Goal: Navigation & Orientation: Understand site structure

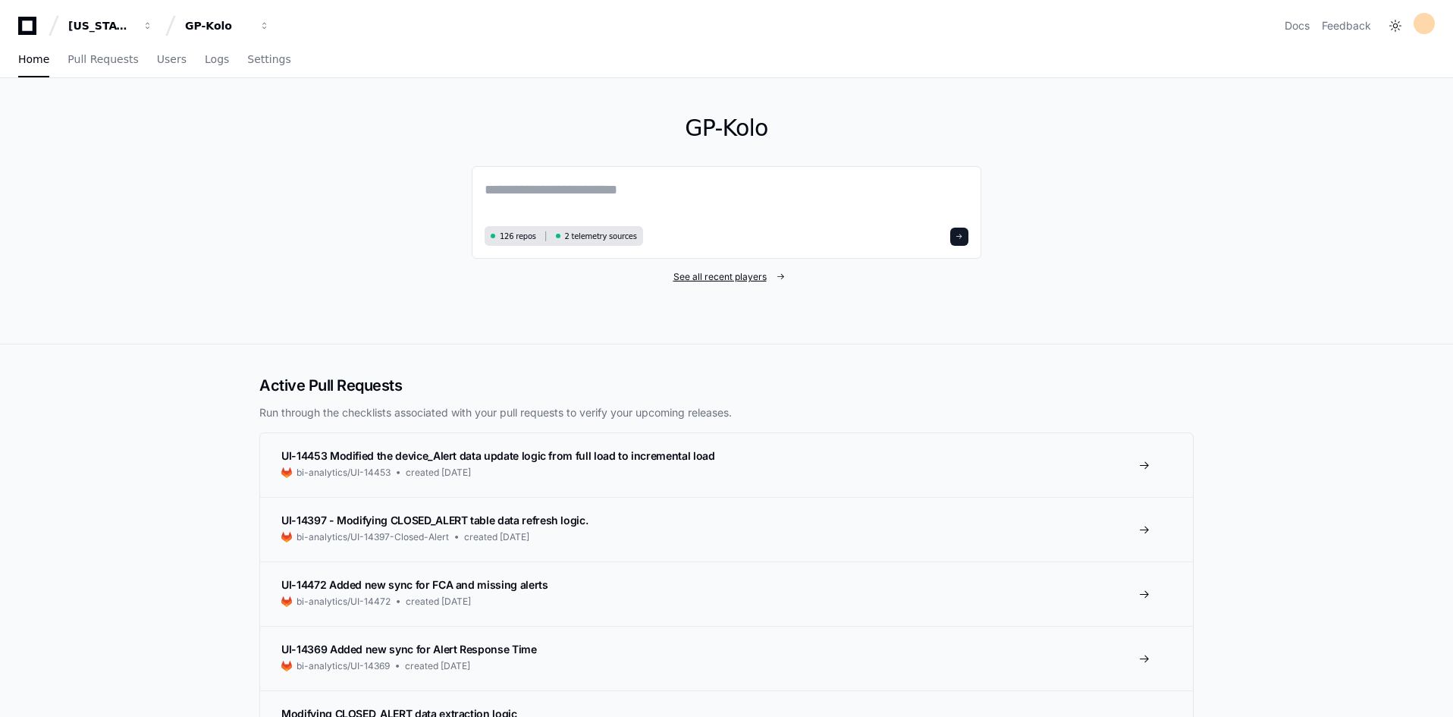
click at [695, 279] on span "See all recent players" at bounding box center [720, 277] width 93 height 12
click at [209, 62] on span "Logs" at bounding box center [217, 59] width 24 height 9
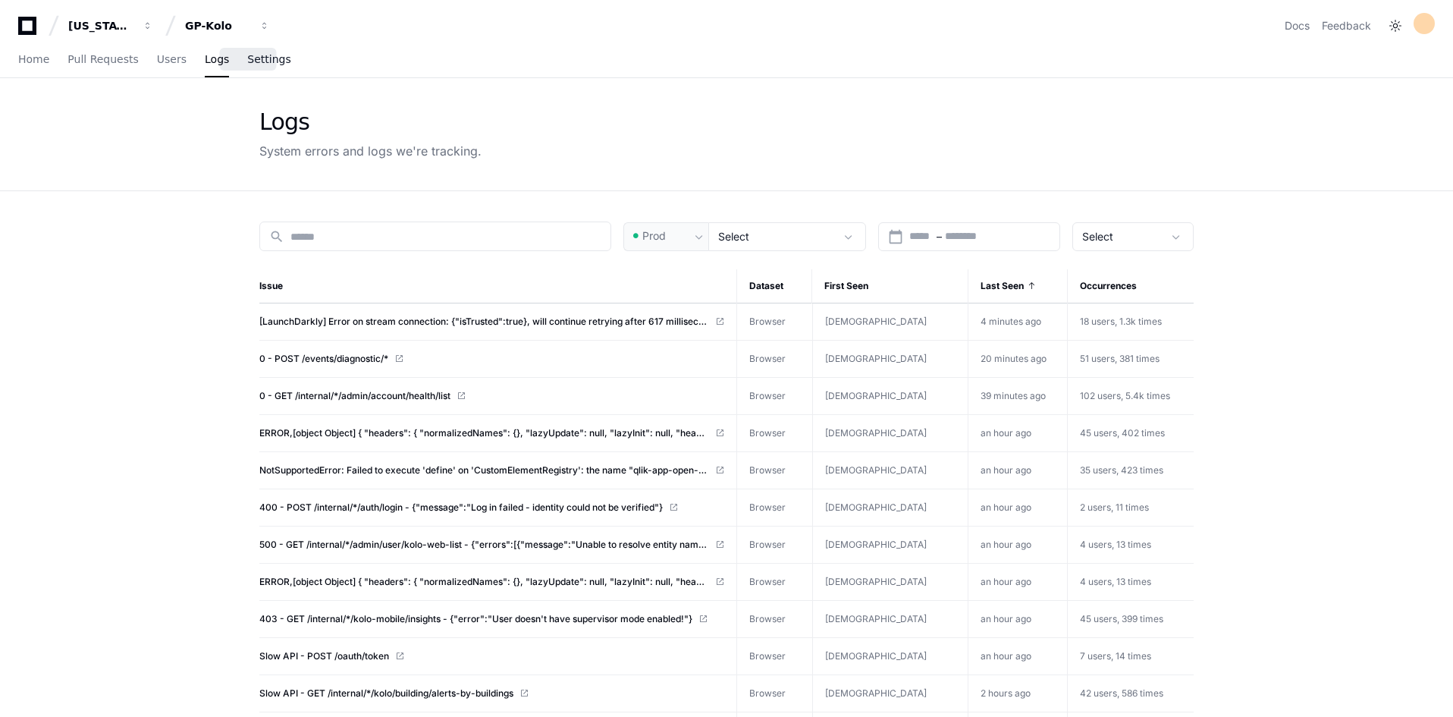
click at [247, 60] on span "Settings" at bounding box center [268, 59] width 43 height 9
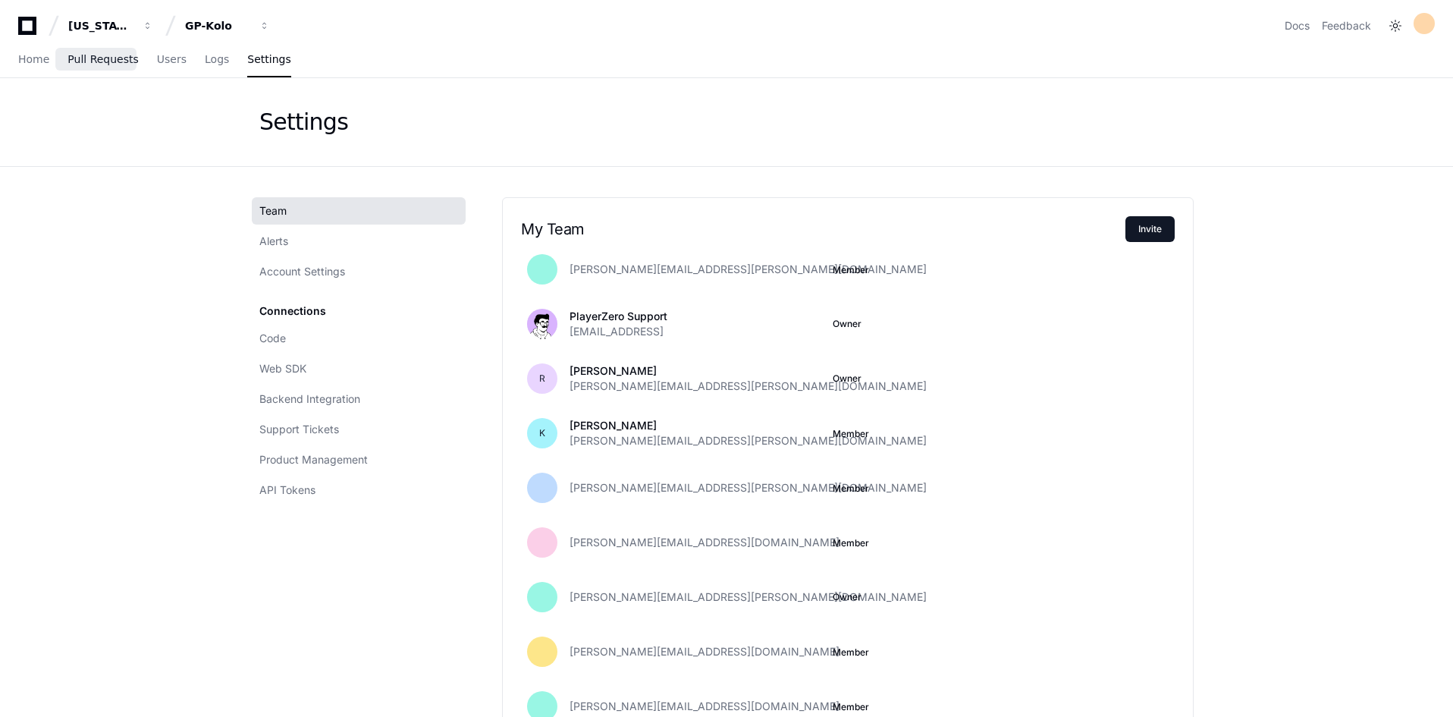
click at [119, 63] on span "Pull Requests" at bounding box center [103, 59] width 71 height 9
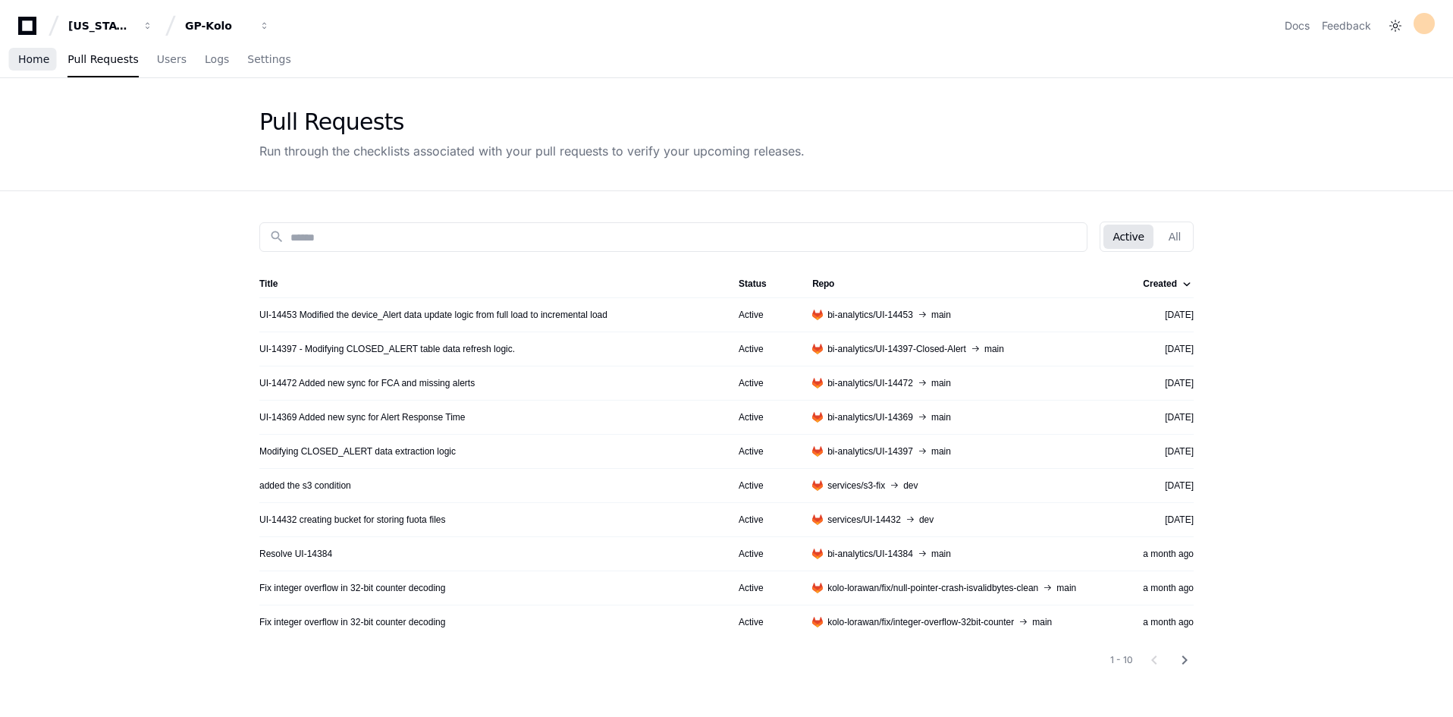
click at [43, 61] on span "Home" at bounding box center [33, 59] width 31 height 9
